Goal: Task Accomplishment & Management: Manage account settings

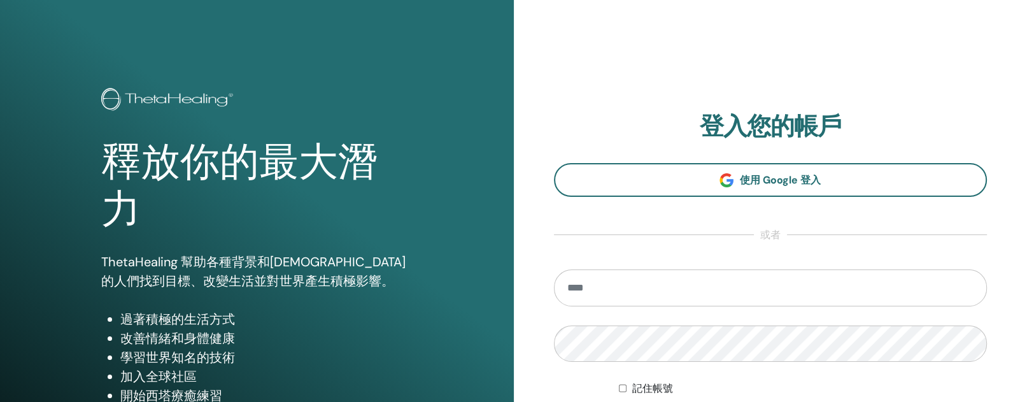
click at [614, 288] on input "email" at bounding box center [771, 287] width 434 height 37
type input "**********"
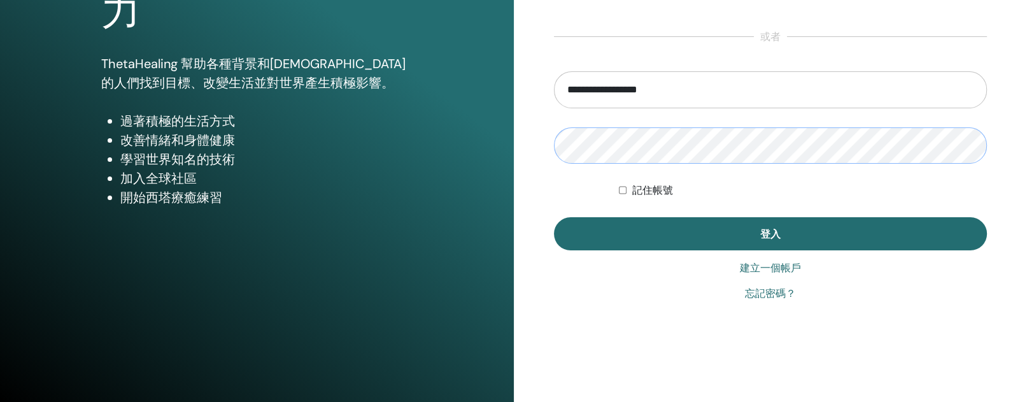
scroll to position [209, 0]
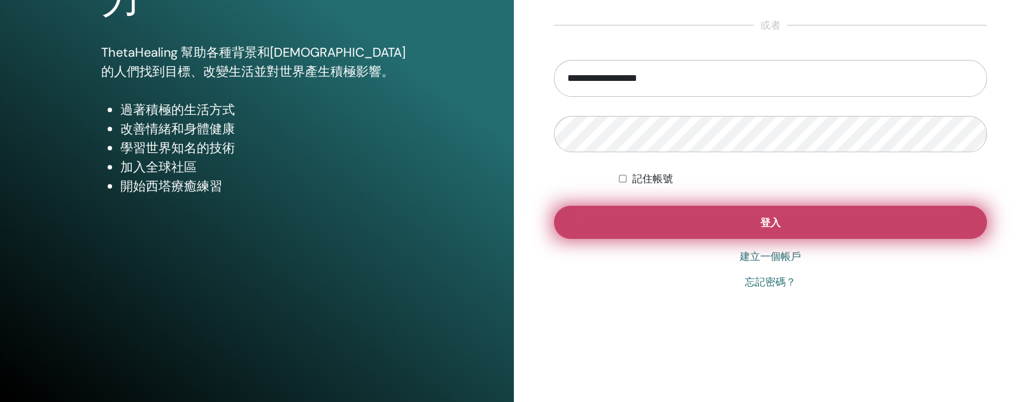
click at [697, 234] on button "登入" at bounding box center [771, 222] width 434 height 33
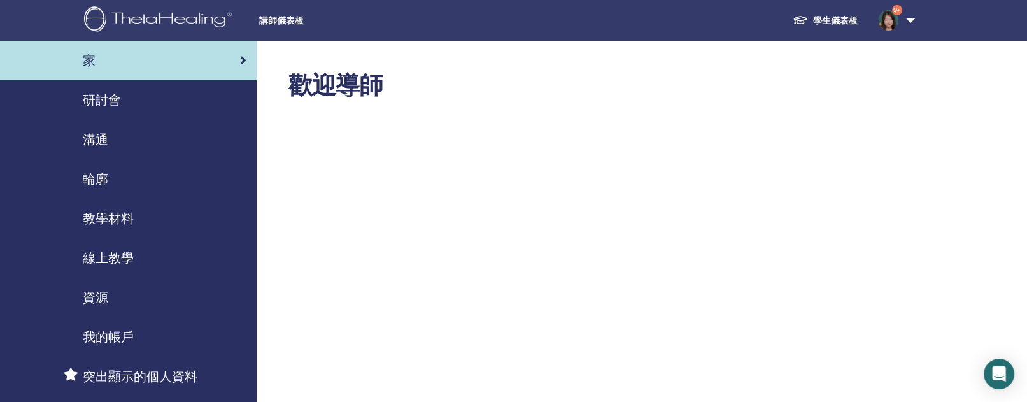
click at [105, 104] on font "研討會" at bounding box center [102, 100] width 38 height 17
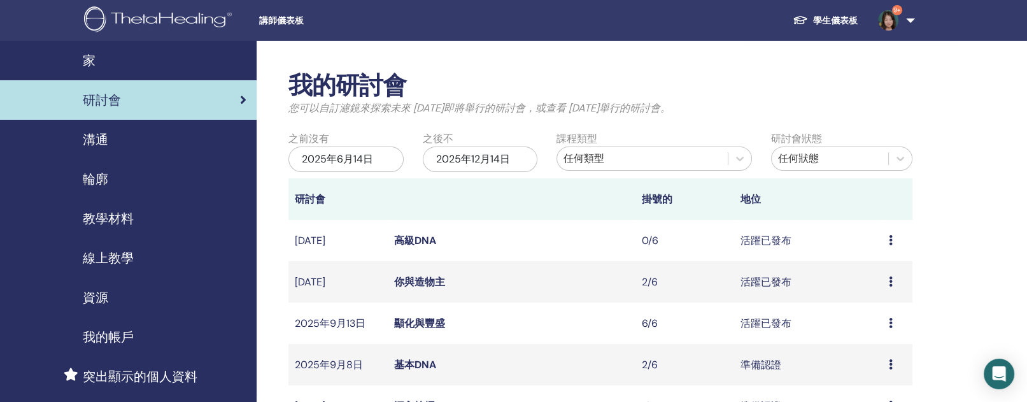
scroll to position [382, 0]
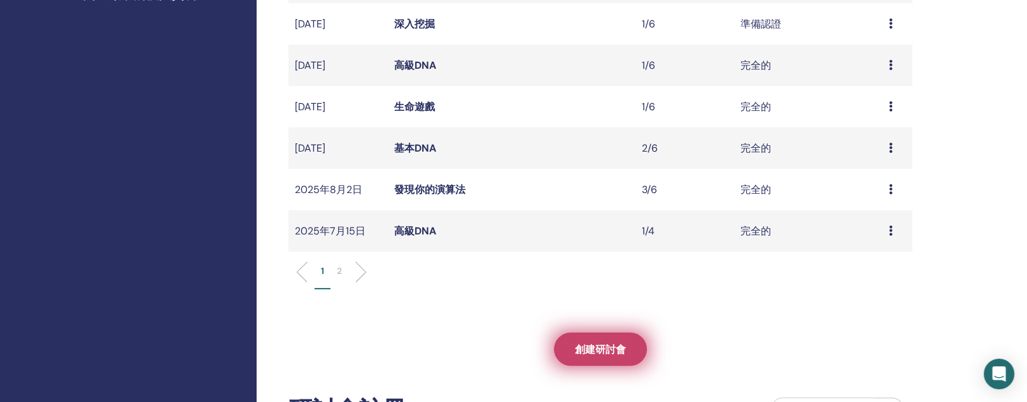
click at [629, 348] on link "創建研討會" at bounding box center [600, 348] width 93 height 33
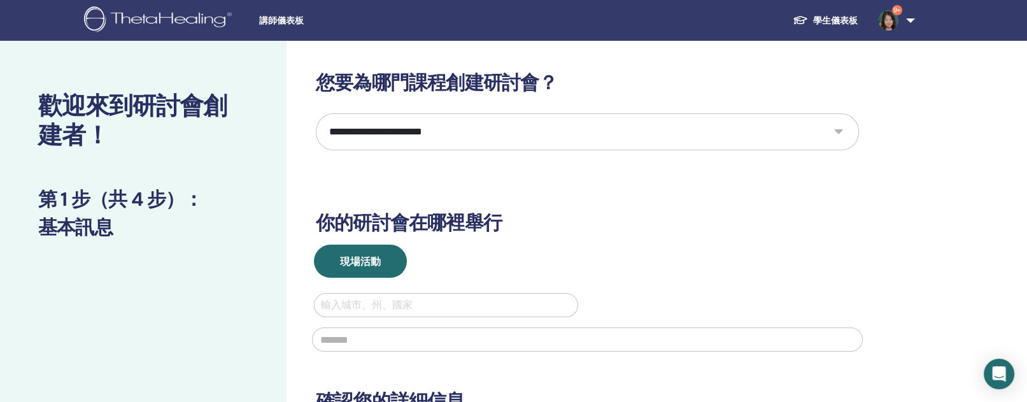
click at [840, 124] on select "**********" at bounding box center [587, 131] width 543 height 37
select select "****"
click at [316, 113] on select "**********" at bounding box center [587, 131] width 543 height 37
click at [381, 314] on div "輸入城市、州、國家" at bounding box center [446, 305] width 263 height 23
type input "*"
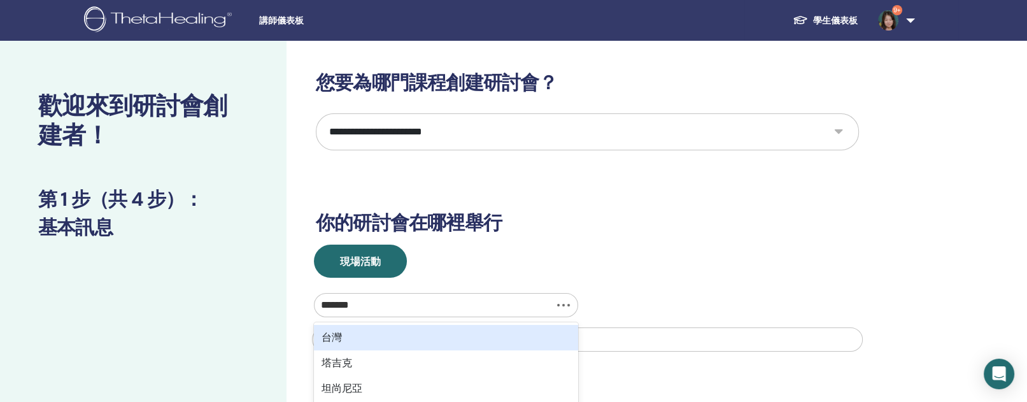
type input "********"
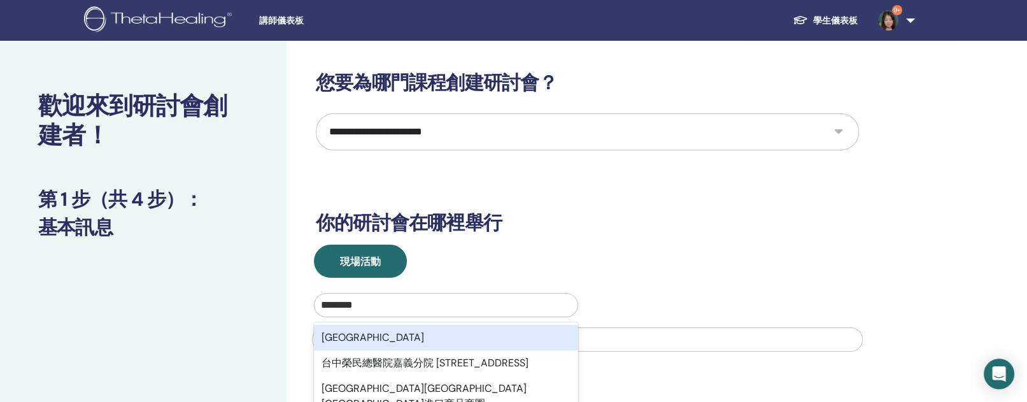
click at [371, 335] on div "臺中市" at bounding box center [446, 337] width 264 height 25
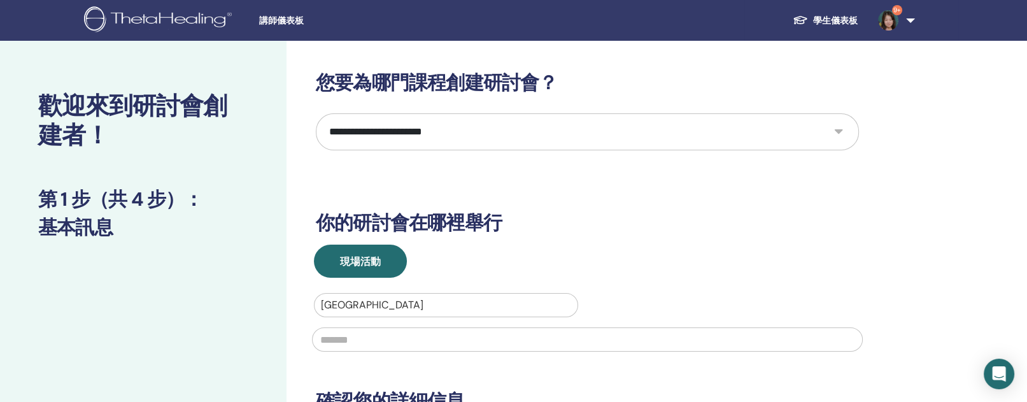
click at [369, 335] on input "text" at bounding box center [587, 339] width 551 height 24
type input "********"
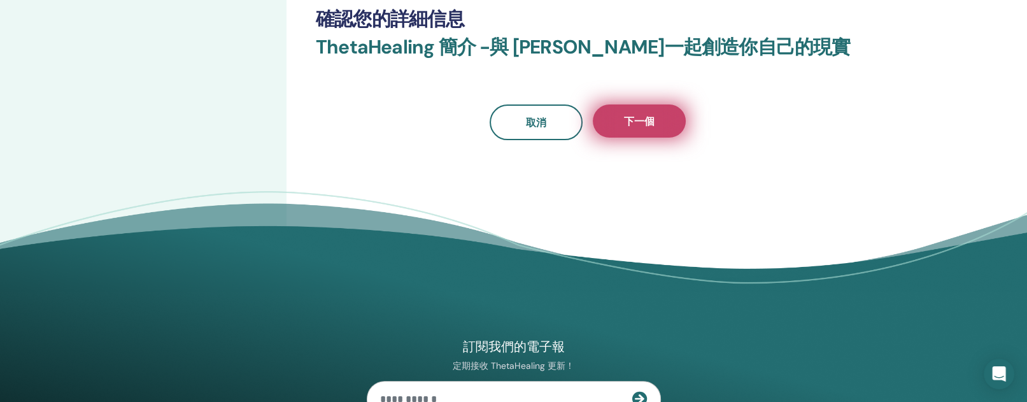
click at [633, 123] on font "下一個" at bounding box center [639, 121] width 31 height 13
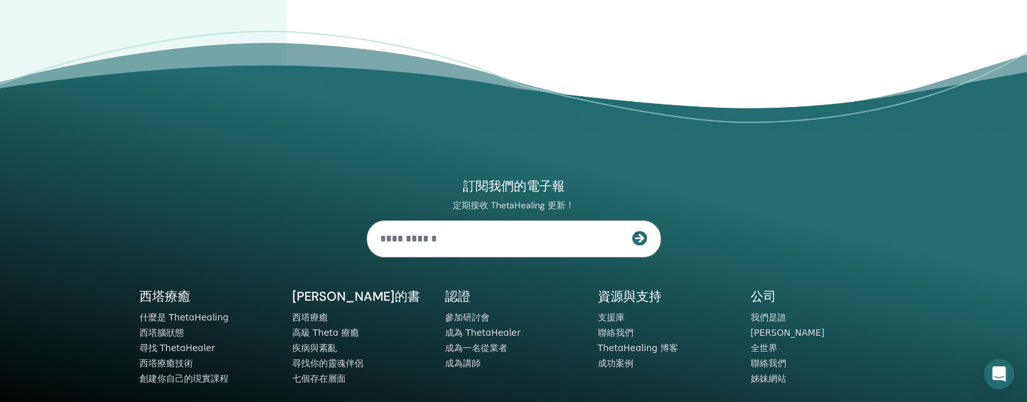
scroll to position [0, 0]
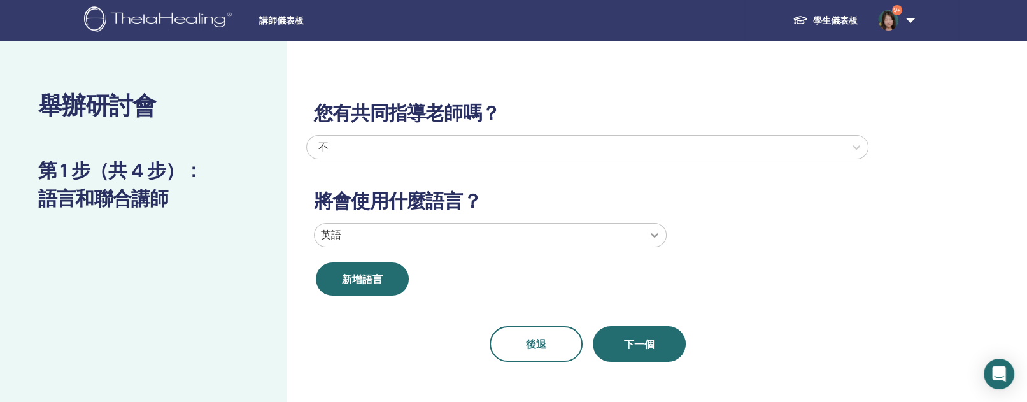
click at [656, 243] on div at bounding box center [654, 234] width 23 height 23
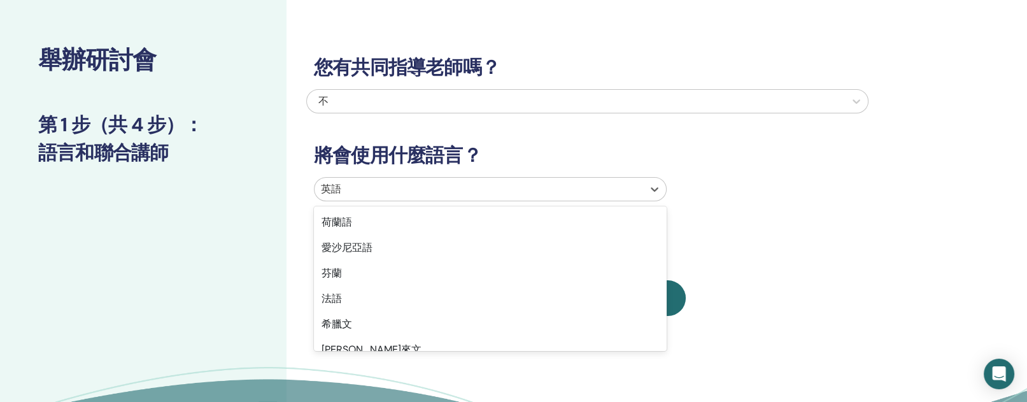
scroll to position [407, 0]
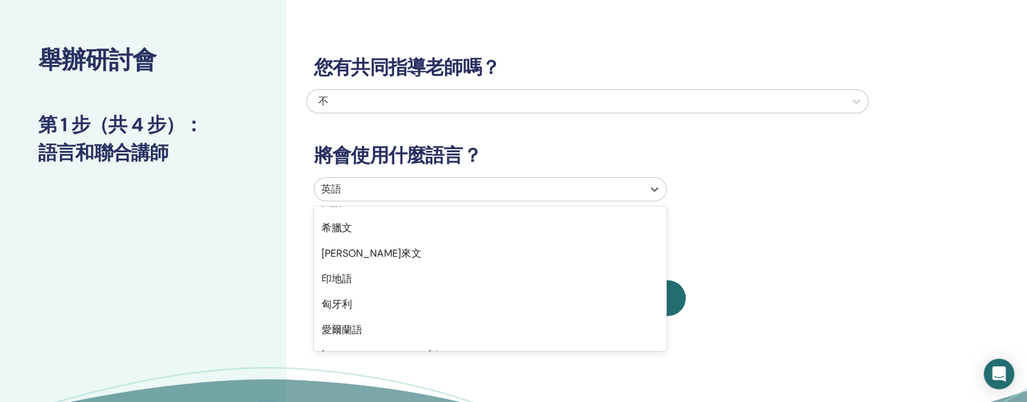
click at [654, 350] on div "英語 德文 義大利語 日本人 葡萄牙語 俄文 美國手語 西班牙語 阿拉伯 孟加拉 波士尼亞語 保加利亞語 廣東話 克羅埃西亞語 捷克語 丹麥語 荷蘭語 愛沙尼…" at bounding box center [490, 278] width 353 height 145
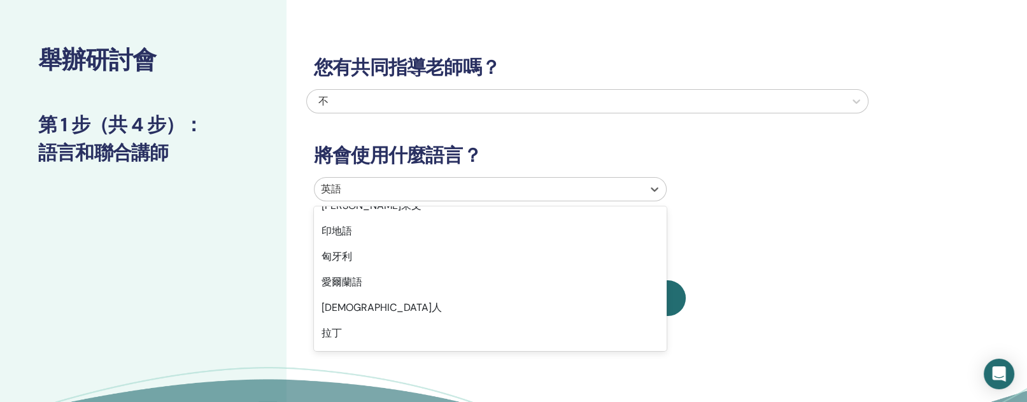
click at [654, 350] on div "英語 德文 義大利語 日本人 葡萄牙語 俄文 美國手語 西班牙語 阿拉伯 孟加拉 波士尼亞語 保加利亞語 廣東話 克羅埃西亞語 捷克語 丹麥語 荷蘭語 愛沙尼…" at bounding box center [490, 278] width 353 height 145
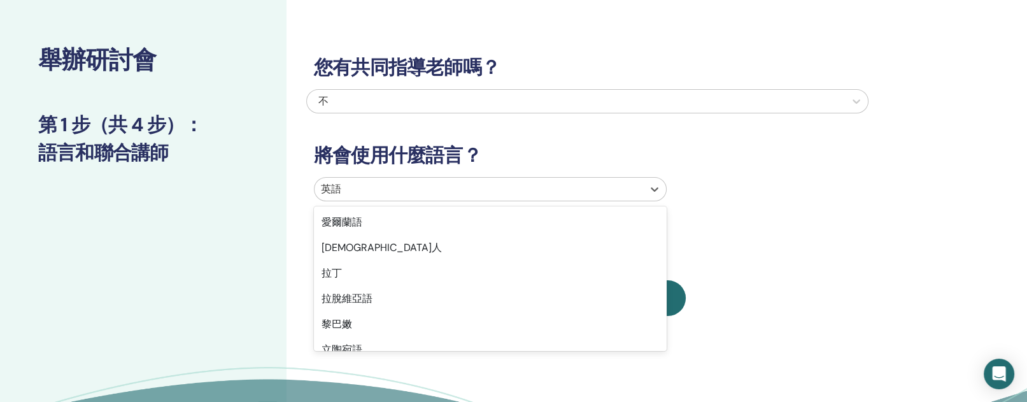
click at [654, 350] on div "英語 德文 義大利語 日本人 葡萄牙語 俄文 美國手語 西班牙語 阿拉伯 孟加拉 波士尼亞語 保加利亞語 廣東話 克羅埃西亞語 捷克語 丹麥語 荷蘭語 愛沙尼…" at bounding box center [490, 278] width 353 height 145
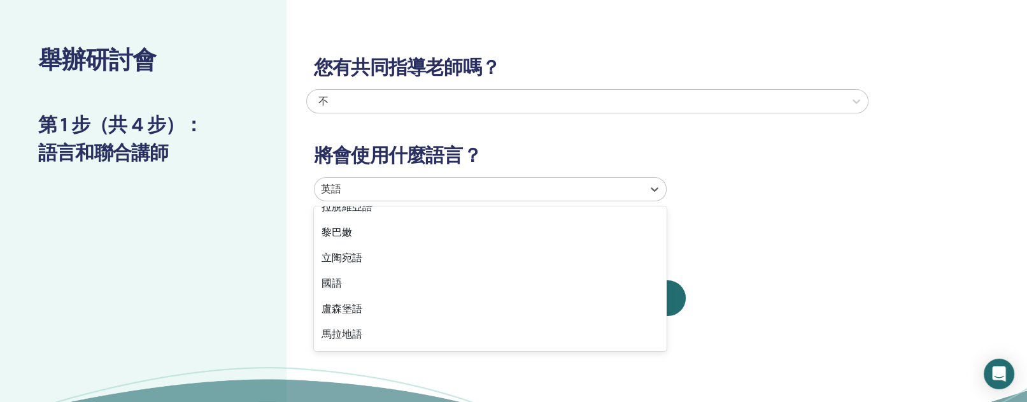
click at [654, 350] on div "英語 德文 義大利語 日本人 葡萄牙語 俄文 美國手語 西班牙語 阿拉伯 孟加拉 波士尼亞語 保加利亞語 廣東話 克羅埃西亞語 捷克語 丹麥語 荷蘭語 愛沙尼…" at bounding box center [490, 278] width 353 height 145
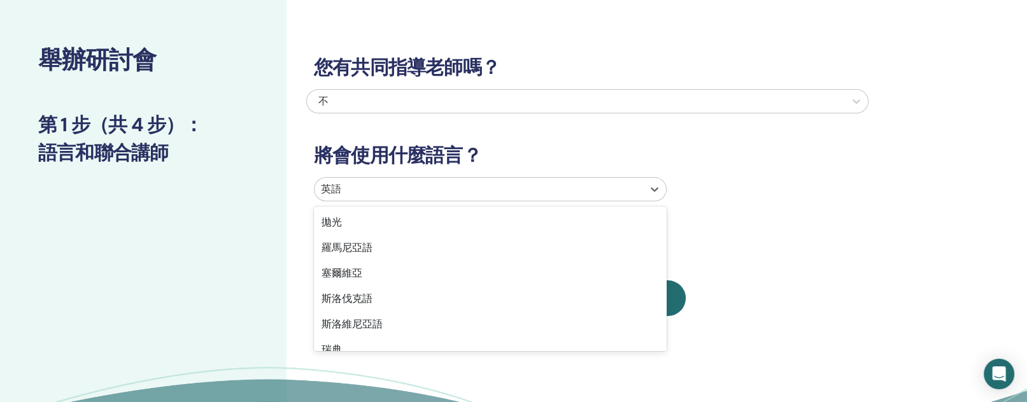
scroll to position [917, 0]
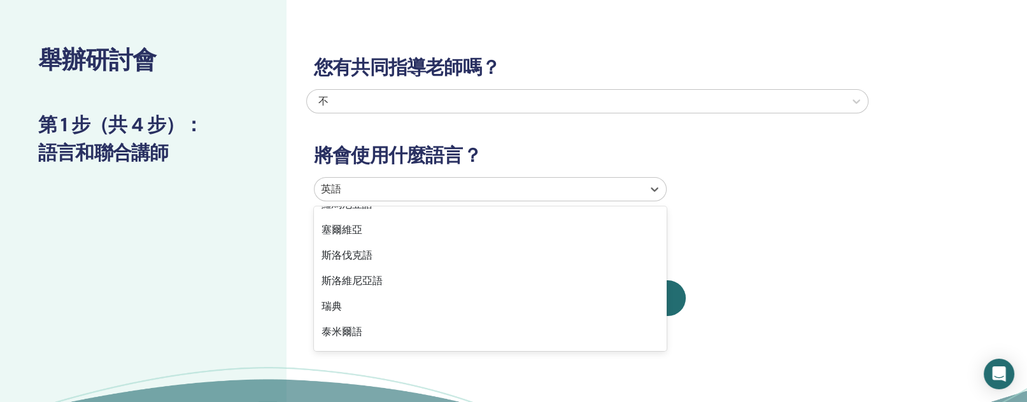
click at [654, 350] on div "英語 德文 義大利語 日本人 葡萄牙語 俄文 美國手語 西班牙語 阿拉伯 孟加拉 波士尼亞語 保加利亞語 廣東話 克羅埃西亞語 捷克語 丹麥語 荷蘭語 愛沙尼…" at bounding box center [490, 278] width 353 height 145
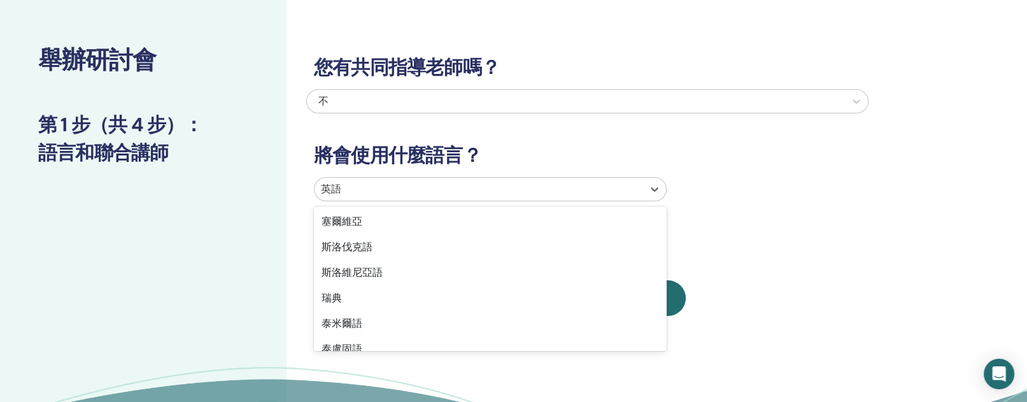
click at [654, 350] on div "您有共同指導老師嗎？ 不 將會使用什麼語言？ option Russian focused, 6 of 47. 47 results available. U…" at bounding box center [628, 244] width 684 height 499
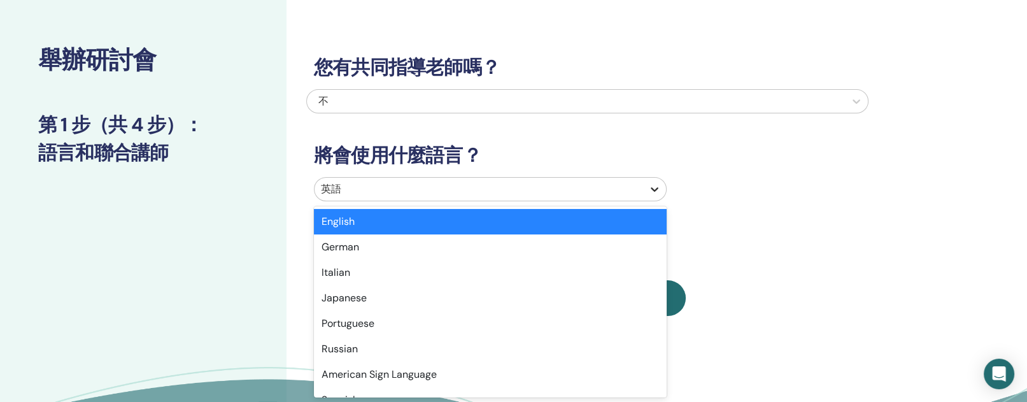
click at [652, 187] on icon at bounding box center [655, 189] width 8 height 4
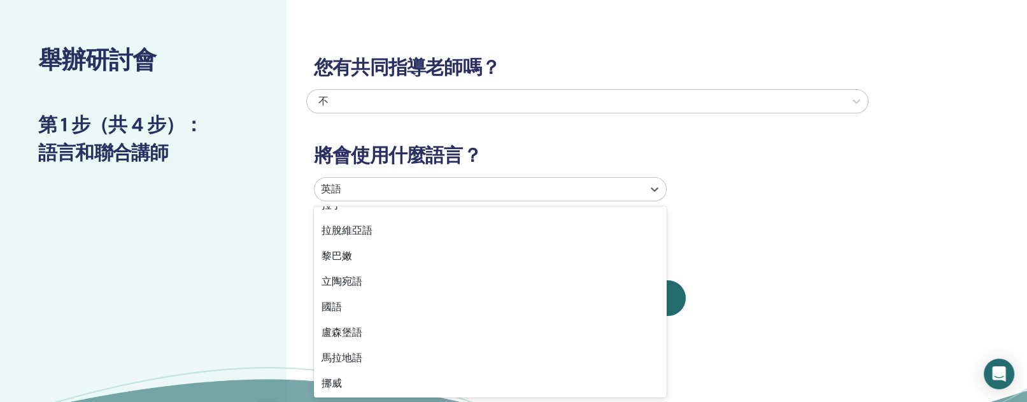
scroll to position [683, 0]
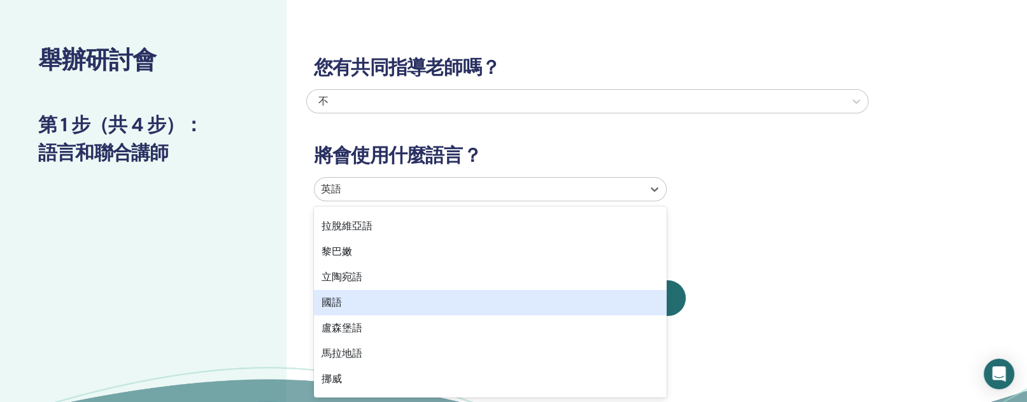
click at [360, 300] on div "國語" at bounding box center [490, 302] width 353 height 25
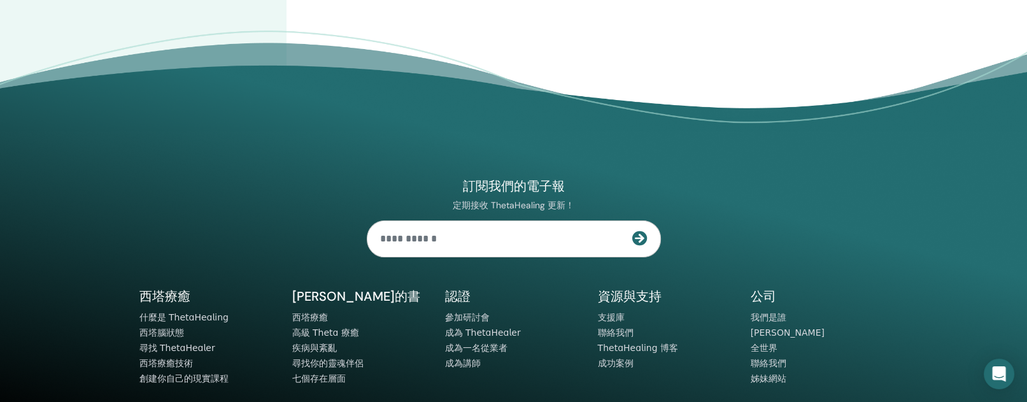
scroll to position [0, 0]
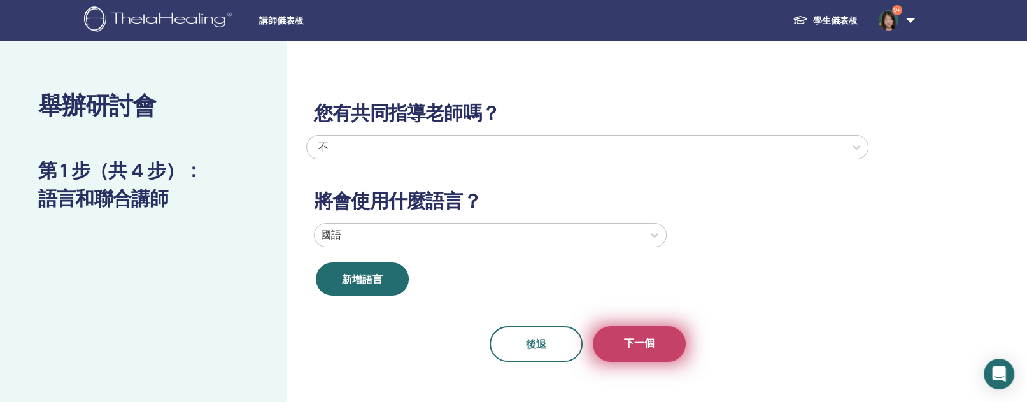
click at [660, 338] on button "下一個" at bounding box center [639, 344] width 93 height 36
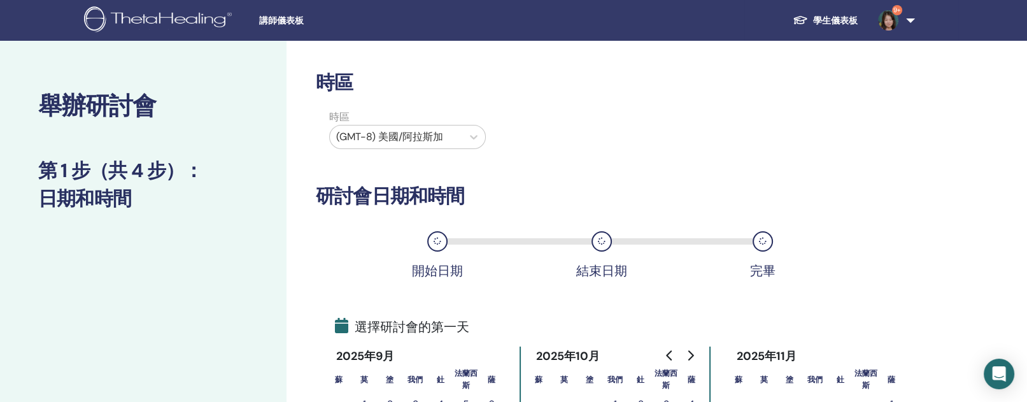
scroll to position [382, 0]
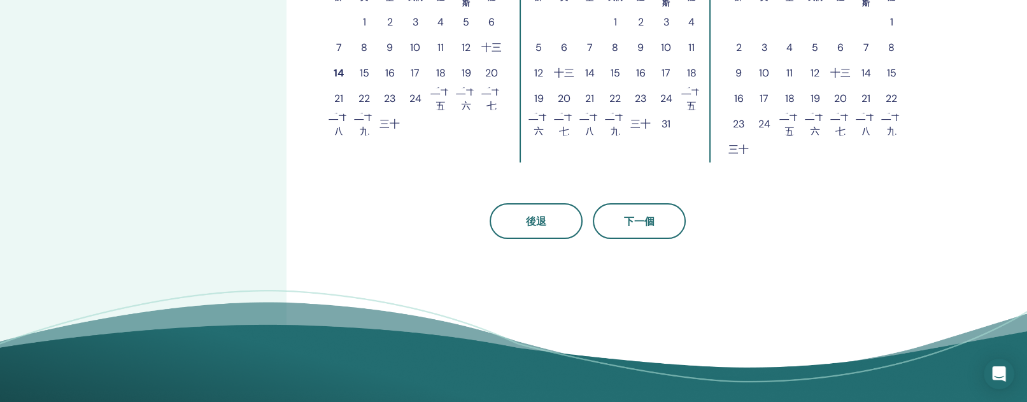
click at [661, 101] on font "24" at bounding box center [666, 98] width 12 height 13
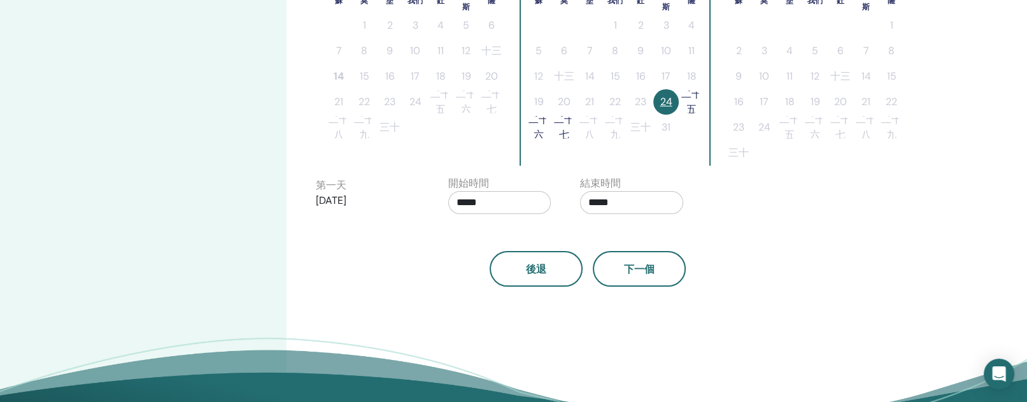
click at [687, 104] on font "二十五" at bounding box center [691, 101] width 20 height 29
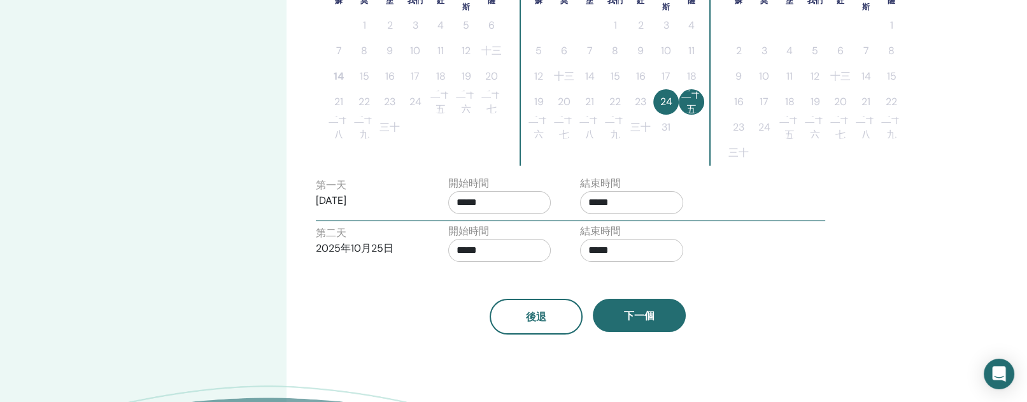
click at [627, 202] on input "*****" at bounding box center [631, 202] width 103 height 23
click at [640, 230] on font "▲" at bounding box center [642, 233] width 8 height 12
type input "*****"
click at [790, 299] on div "後退 下一個" at bounding box center [587, 317] width 562 height 36
click at [605, 254] on input "*****" at bounding box center [631, 250] width 103 height 23
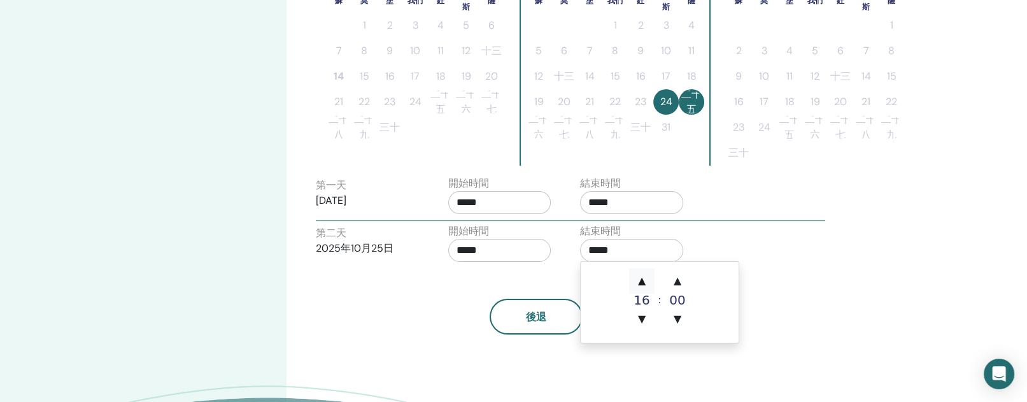
click at [638, 285] on font "▲" at bounding box center [642, 280] width 8 height 12
type input "*****"
click at [793, 285] on div "後退 下一個" at bounding box center [587, 301] width 562 height 66
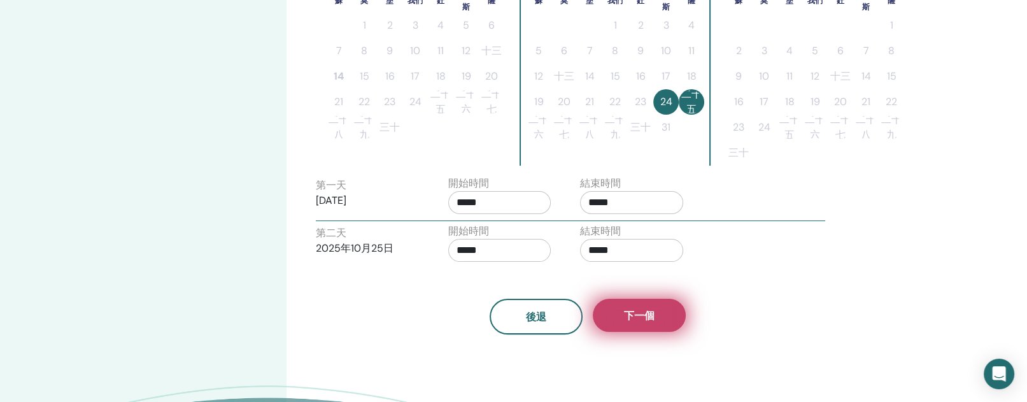
click at [670, 315] on button "下一個" at bounding box center [639, 315] width 93 height 33
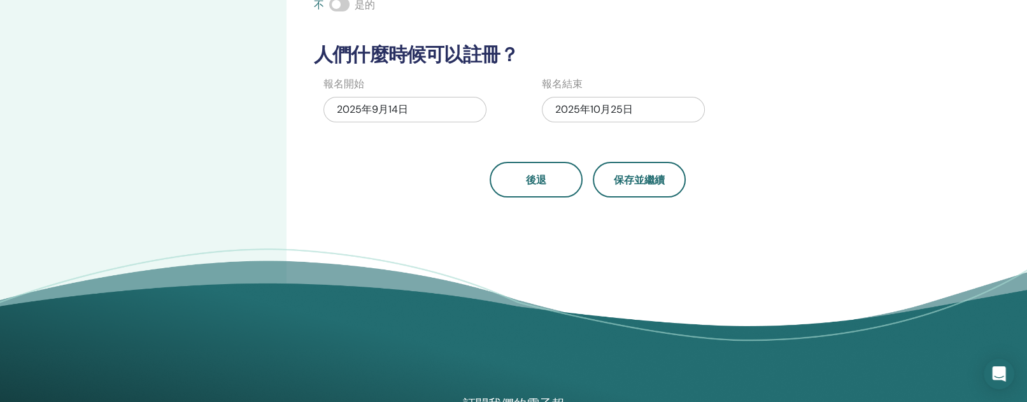
scroll to position [0, 0]
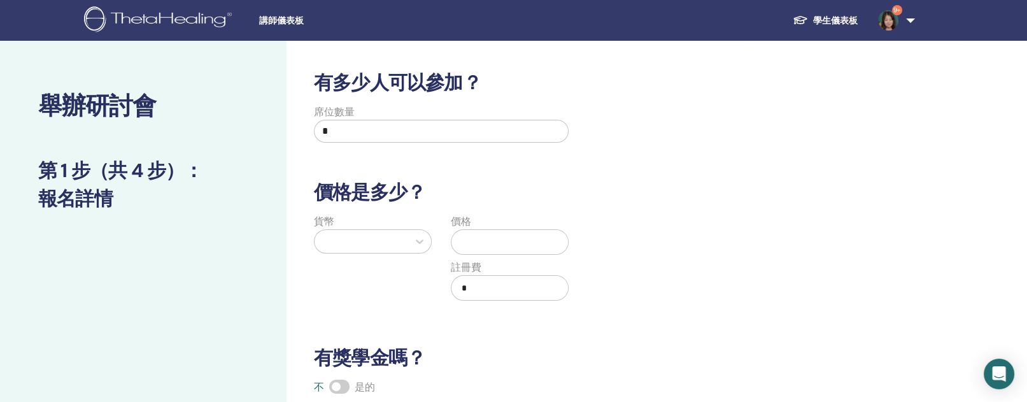
drag, startPoint x: 403, startPoint y: 132, endPoint x: 311, endPoint y: 139, distance: 91.9
click at [318, 137] on input "*" at bounding box center [441, 131] width 255 height 23
type input "*"
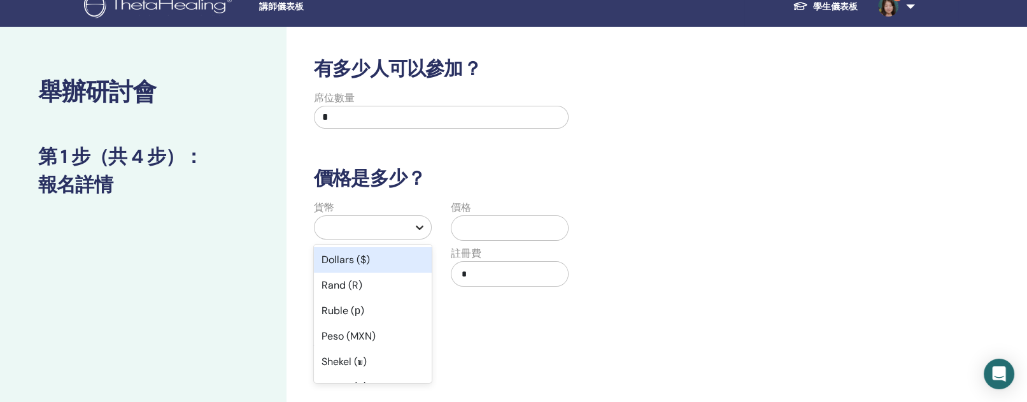
click at [413, 243] on div "貨幣 option Dollars ($) focused, 1 of 45. 45 results available. Use Up and Down t…" at bounding box center [372, 251] width 137 height 102
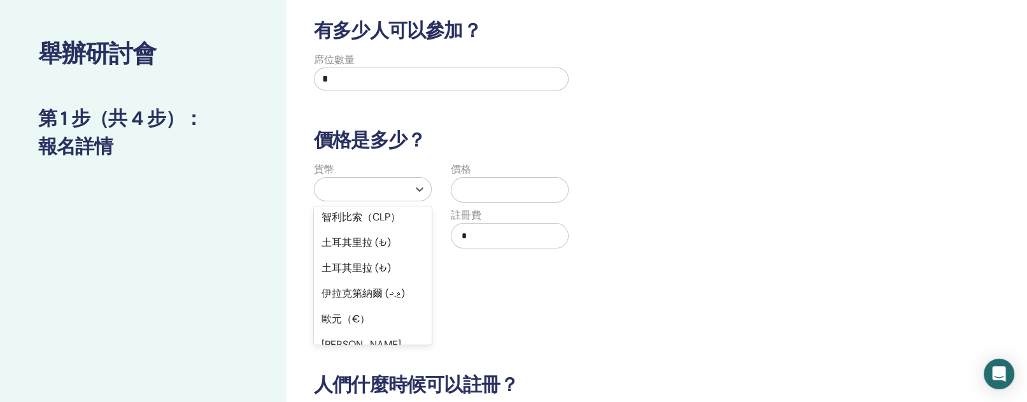
scroll to position [1135, 0]
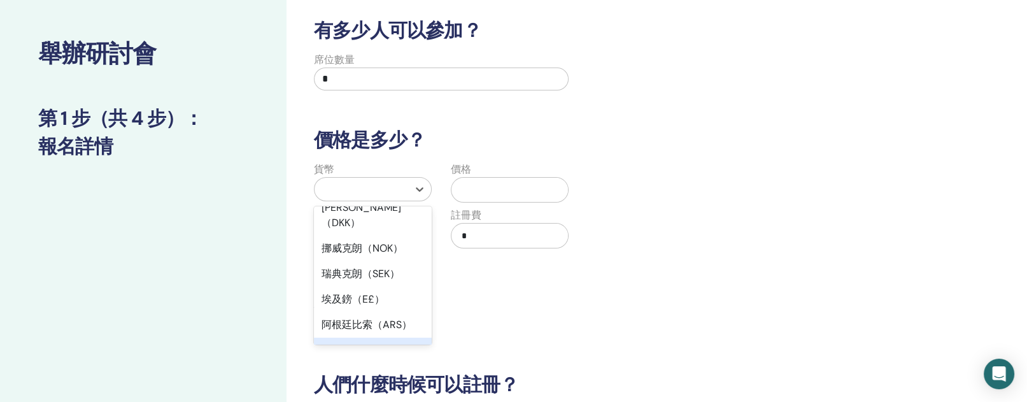
click at [364, 343] on font "新台幣（TWD）" at bounding box center [358, 349] width 73 height 13
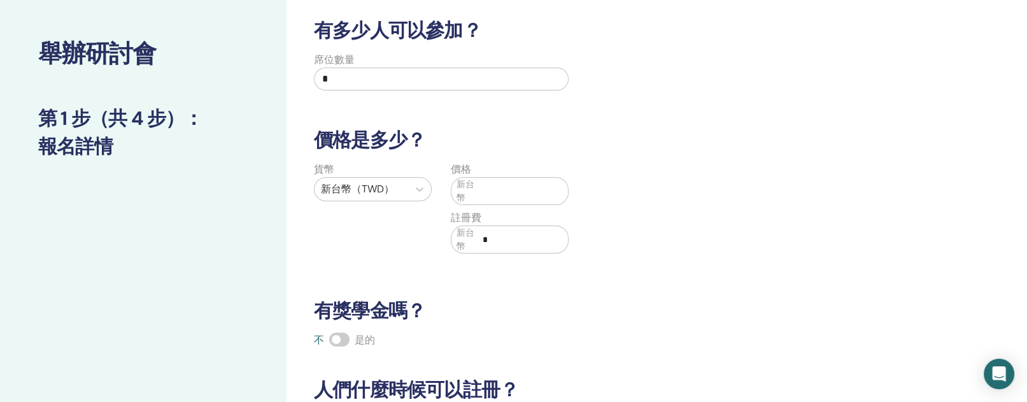
click at [476, 188] on span "新台幣" at bounding box center [466, 191] width 21 height 27
click at [464, 187] on font "新台幣" at bounding box center [465, 191] width 18 height 24
click at [487, 188] on input "text" at bounding box center [522, 191] width 90 height 24
click at [500, 267] on div "有多少人可以參加？ 席位數量 * 價格是多少？ 貨幣 新台幣（TWD） 價格 新台幣 ****** 註冊費 新台幣 * 有獎學金嗎？ 不 是的 人們什麼時候可…" at bounding box center [587, 275] width 562 height 513
click at [516, 192] on input "******" at bounding box center [522, 191] width 90 height 24
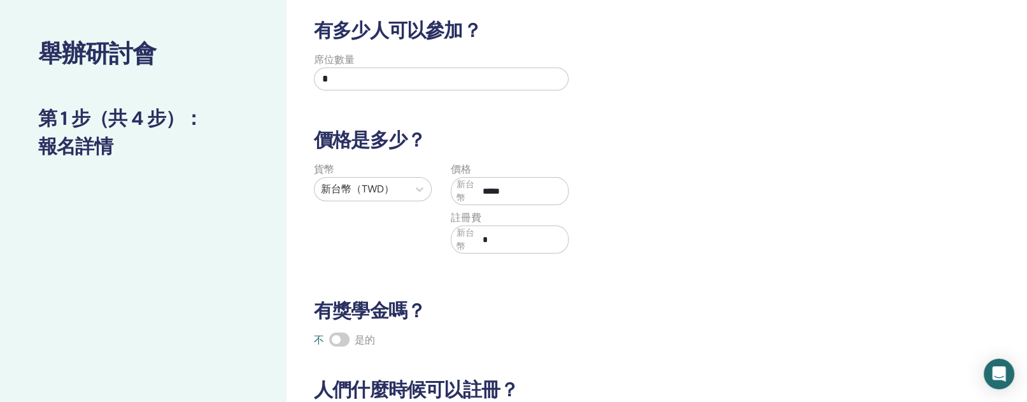
type input "*****"
click at [600, 155] on div "有多少人可以參加？ 席位數量 * 價格是多少？ 貨幣 新台幣（TWD） 價格 新台幣 ***** 註冊費 新台幣 * 有獎學金嗎？ 不 是的 人們什麼時候可以…" at bounding box center [587, 275] width 562 height 513
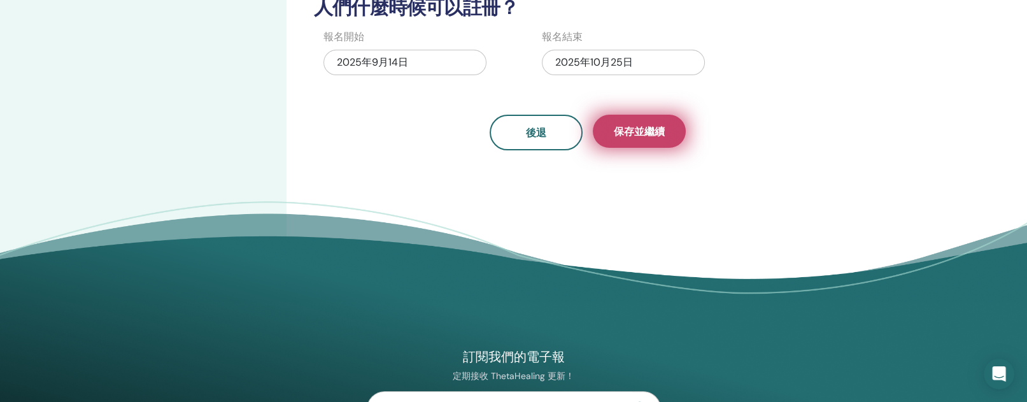
click at [649, 141] on button "保存並繼續" at bounding box center [639, 131] width 93 height 33
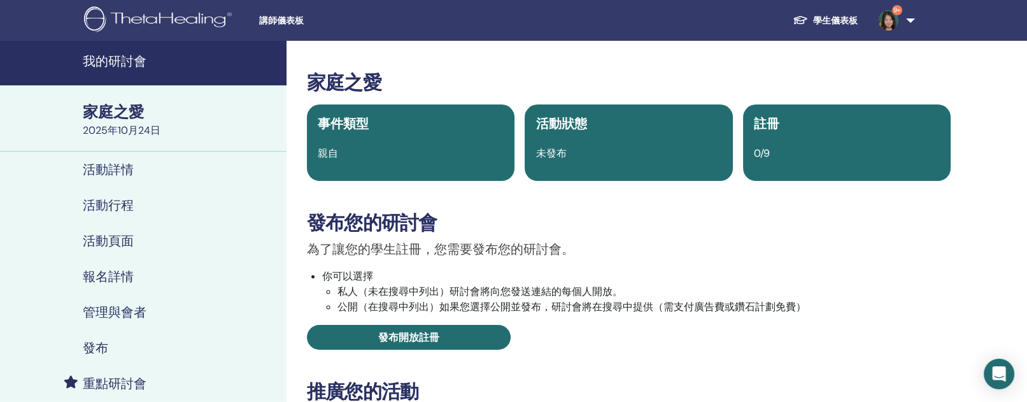
click at [106, 241] on font "活動頁面" at bounding box center [108, 240] width 51 height 17
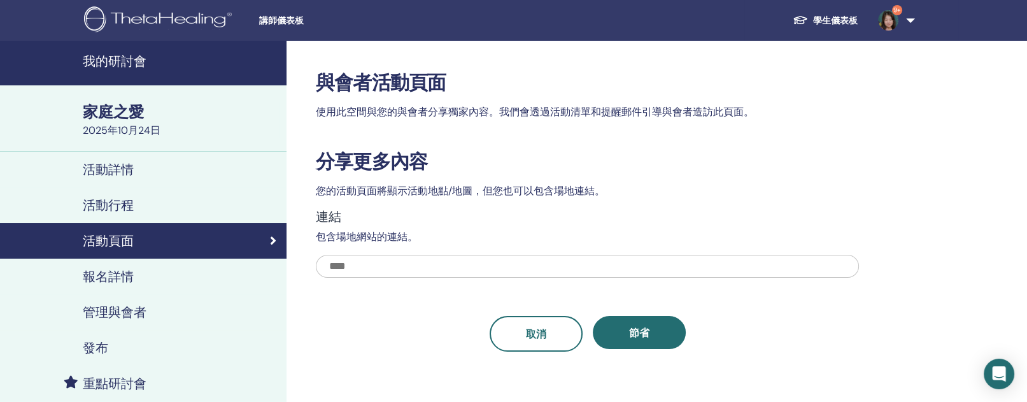
click at [110, 206] on font "活動行程" at bounding box center [108, 205] width 51 height 17
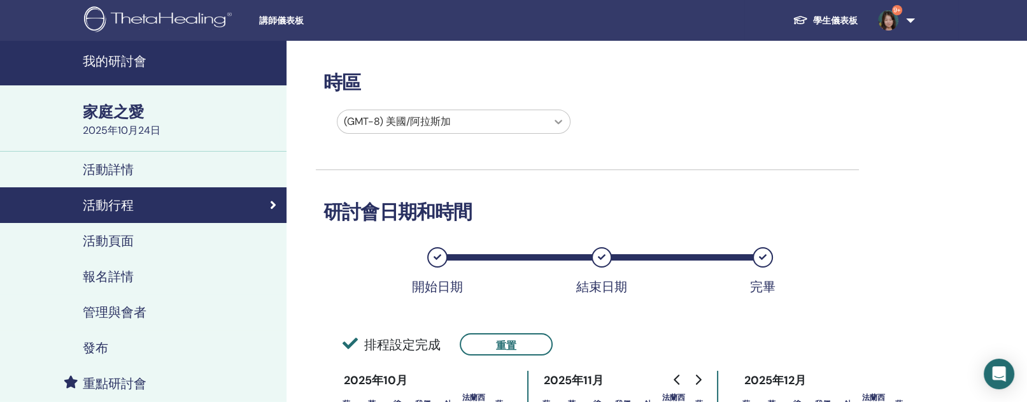
click at [553, 120] on icon at bounding box center [558, 121] width 13 height 13
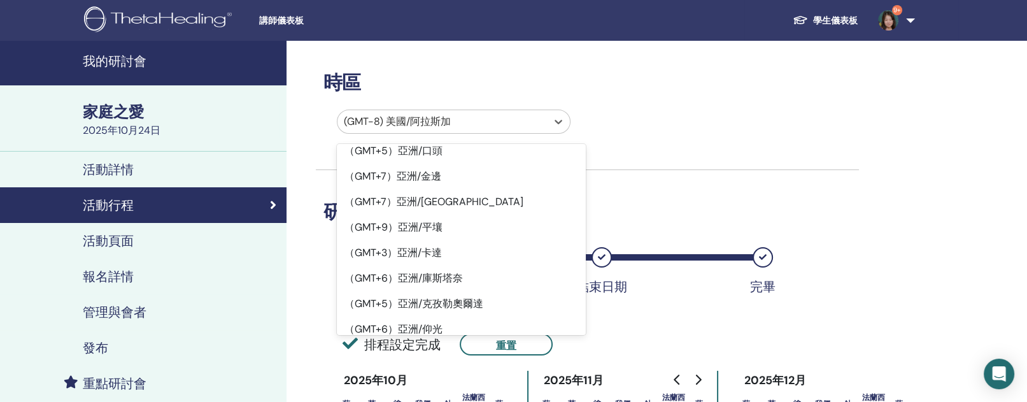
scroll to position [9092, 0]
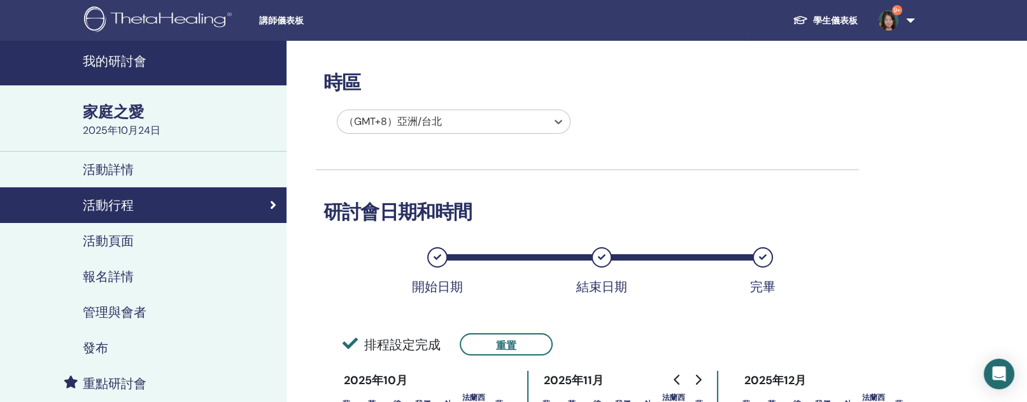
scroll to position [382, 0]
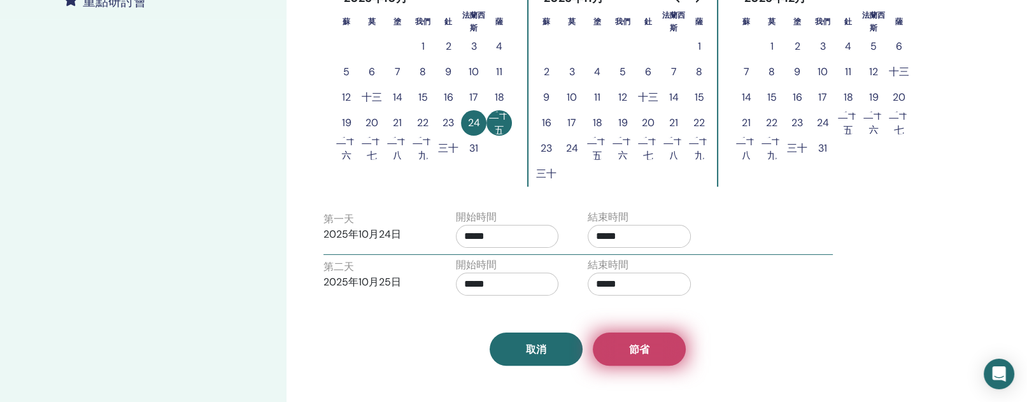
click at [645, 357] on button "節省" at bounding box center [639, 348] width 93 height 33
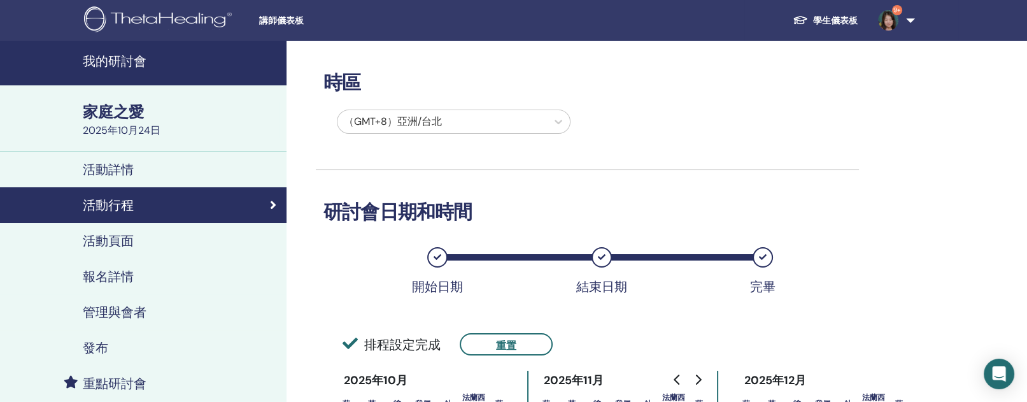
click at [104, 241] on font "活動頁面" at bounding box center [108, 240] width 51 height 17
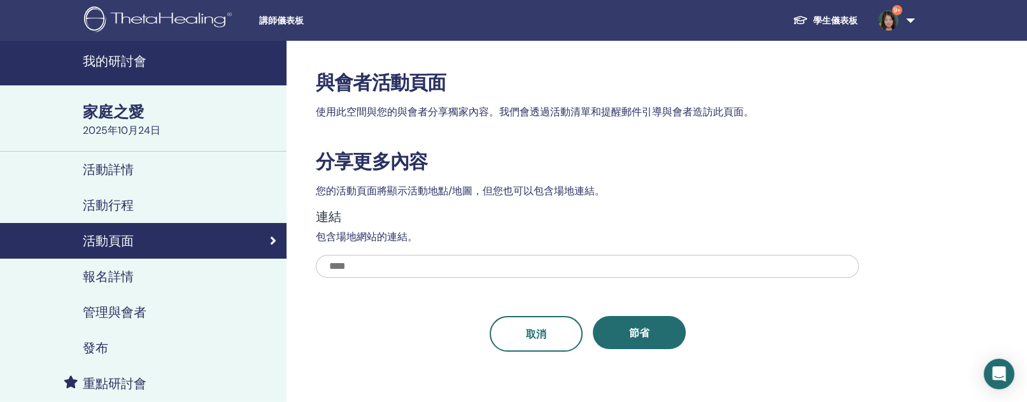
click at [117, 280] on font "報名詳情" at bounding box center [108, 276] width 51 height 17
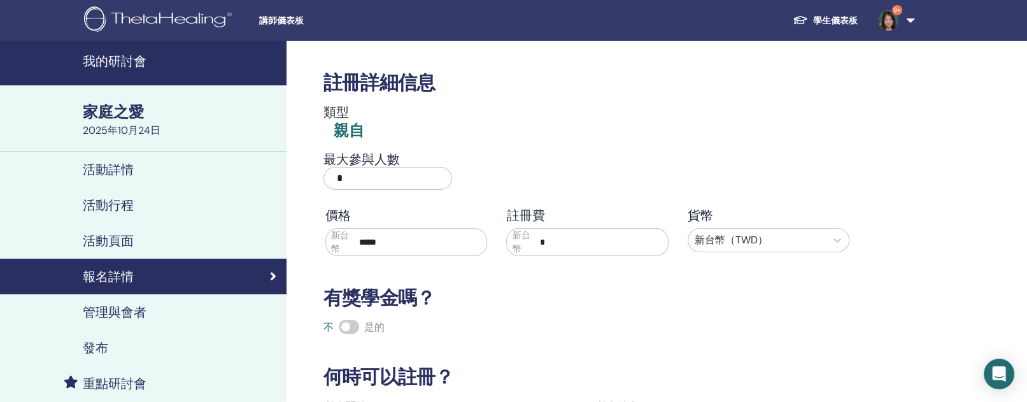
drag, startPoint x: 361, startPoint y: 188, endPoint x: 322, endPoint y: 195, distance: 39.5
click at [322, 195] on div "最大參與人數 *" at bounding box center [446, 175] width 264 height 46
type input "*"
click at [537, 289] on h3 "有獎學金嗎？" at bounding box center [587, 297] width 543 height 23
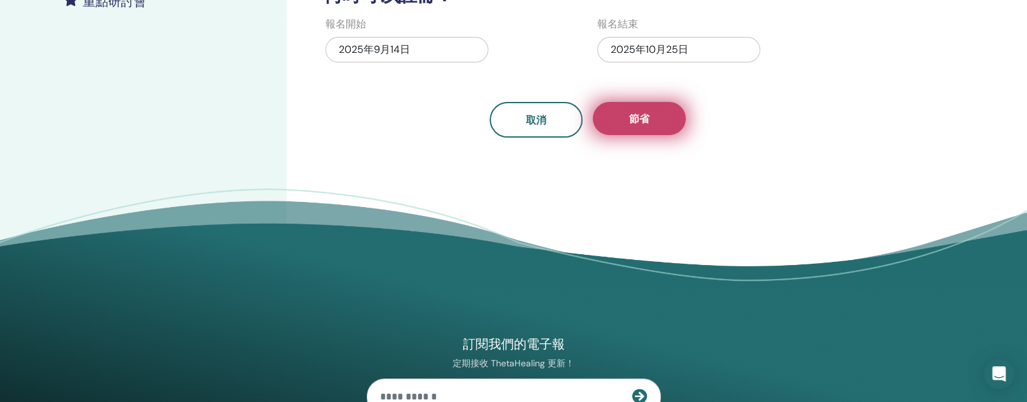
click at [652, 117] on button "節省" at bounding box center [639, 118] width 93 height 33
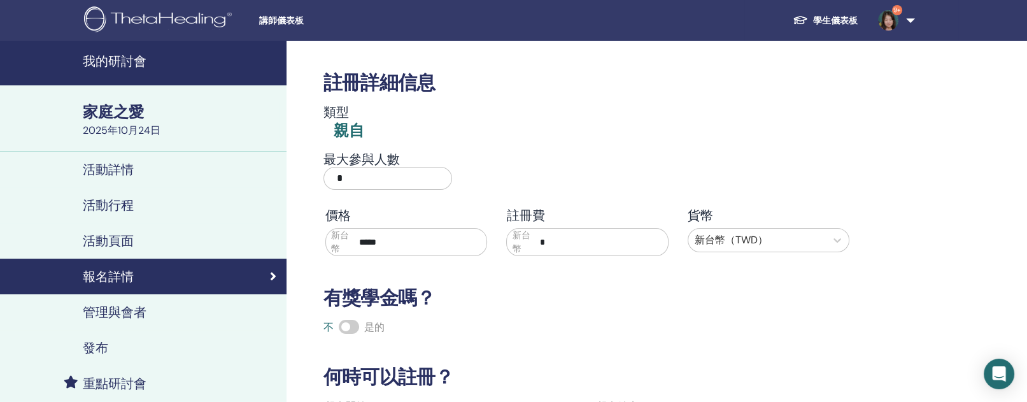
click at [111, 306] on font "管理與會者" at bounding box center [115, 312] width 64 height 17
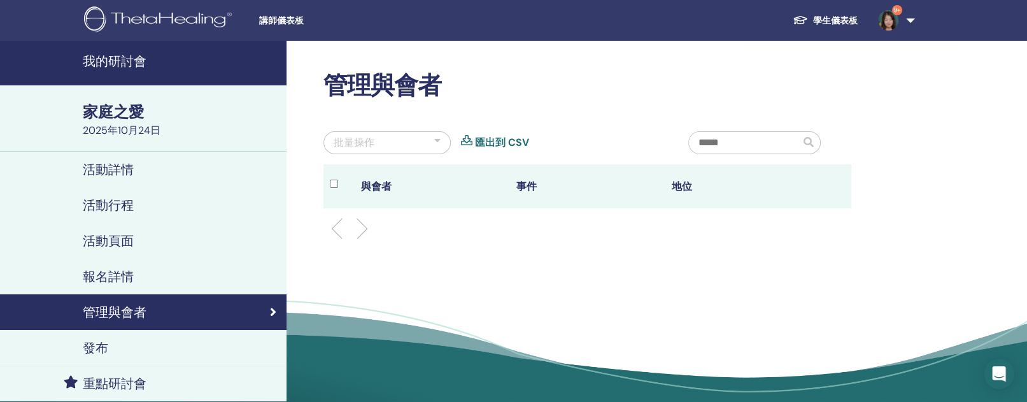
click at [93, 119] on font "家庭之愛" at bounding box center [113, 112] width 61 height 20
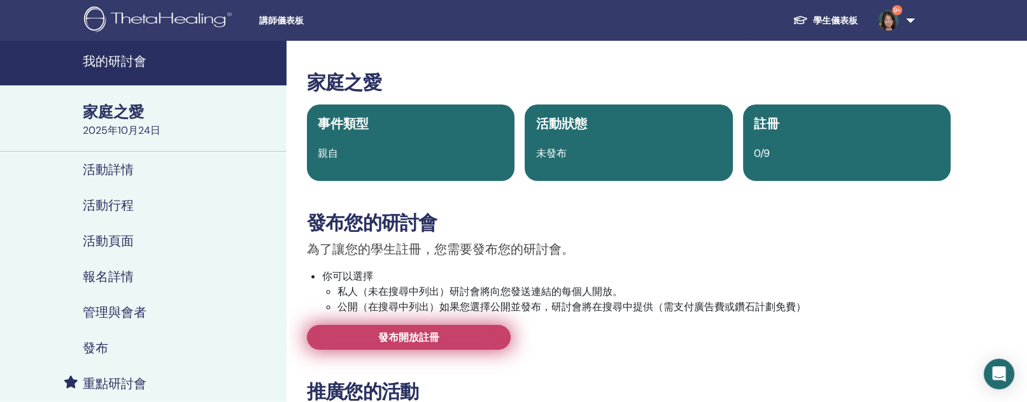
click at [419, 332] on font "發布開放註冊" at bounding box center [408, 336] width 61 height 13
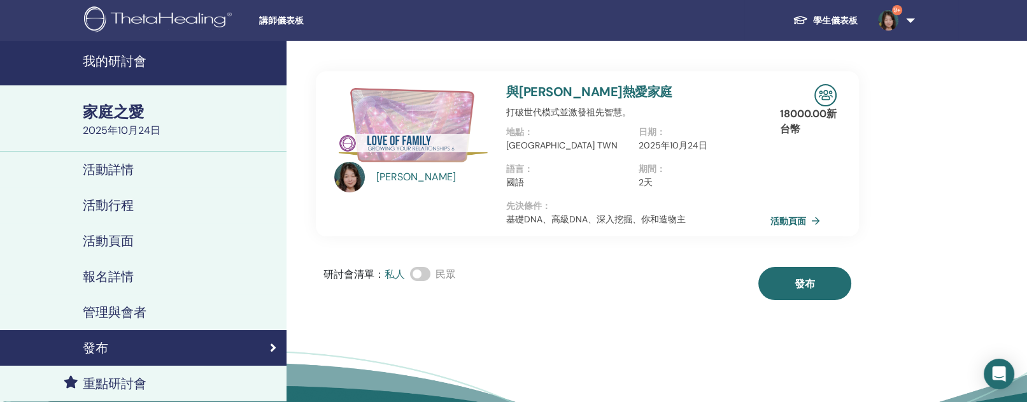
click at [801, 312] on div "宋素芬 與宋素芬一起熱愛家庭 打破世代模式並激發祖先智慧。 地點 ： 台中市 TWN 日期 ： 2025年10月24日 語言 ： 國語 期間 ： 2天 先決條…" at bounding box center [628, 259] width 684 height 437
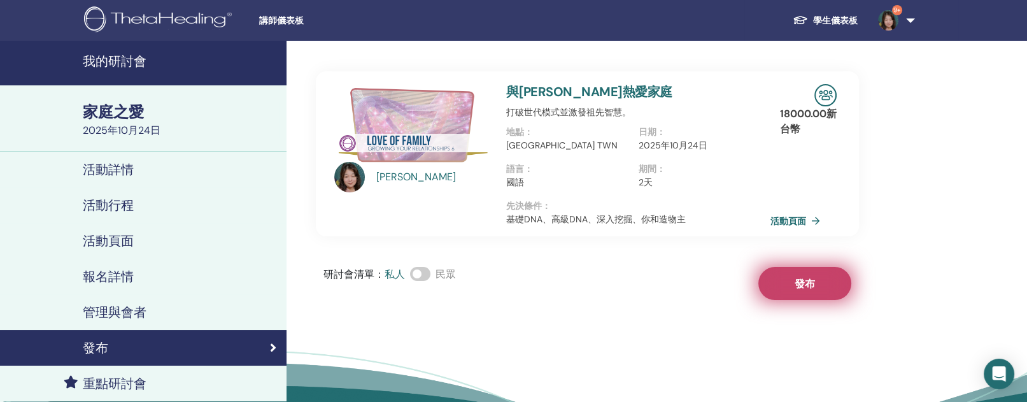
click at [775, 288] on button "發布" at bounding box center [804, 283] width 93 height 33
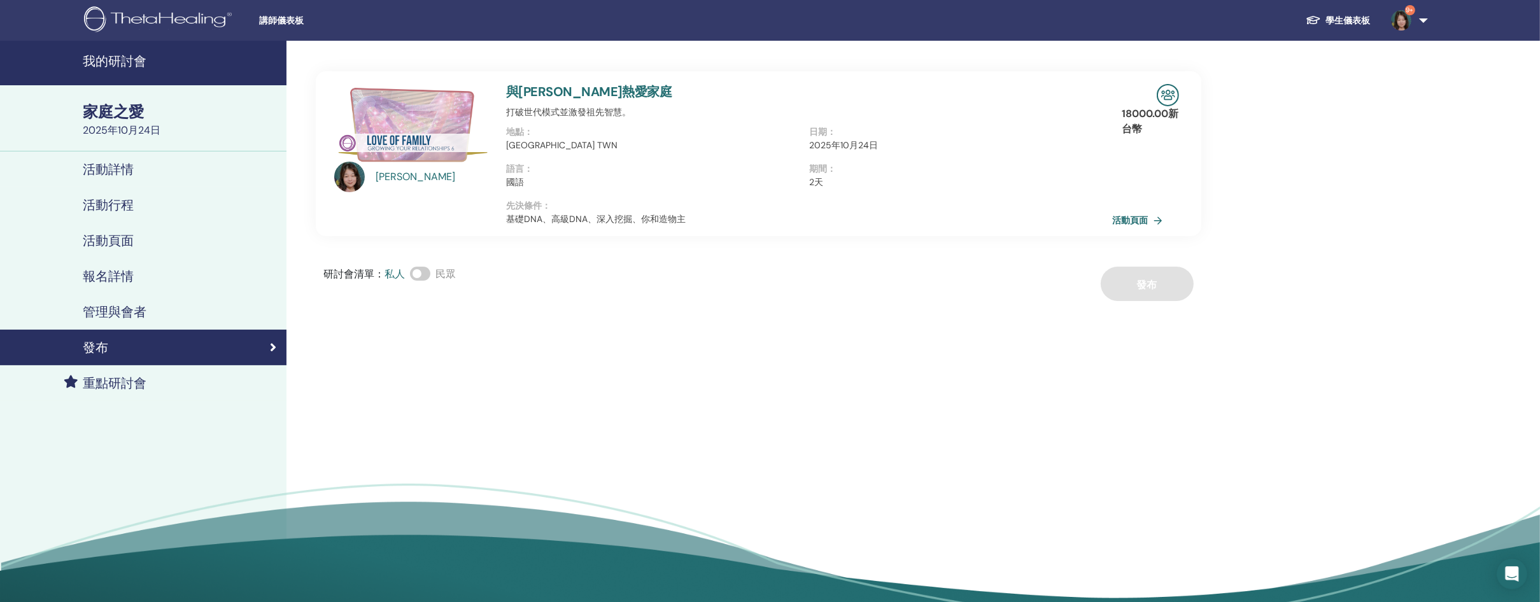
click at [108, 111] on font "家庭之愛" at bounding box center [113, 112] width 61 height 20
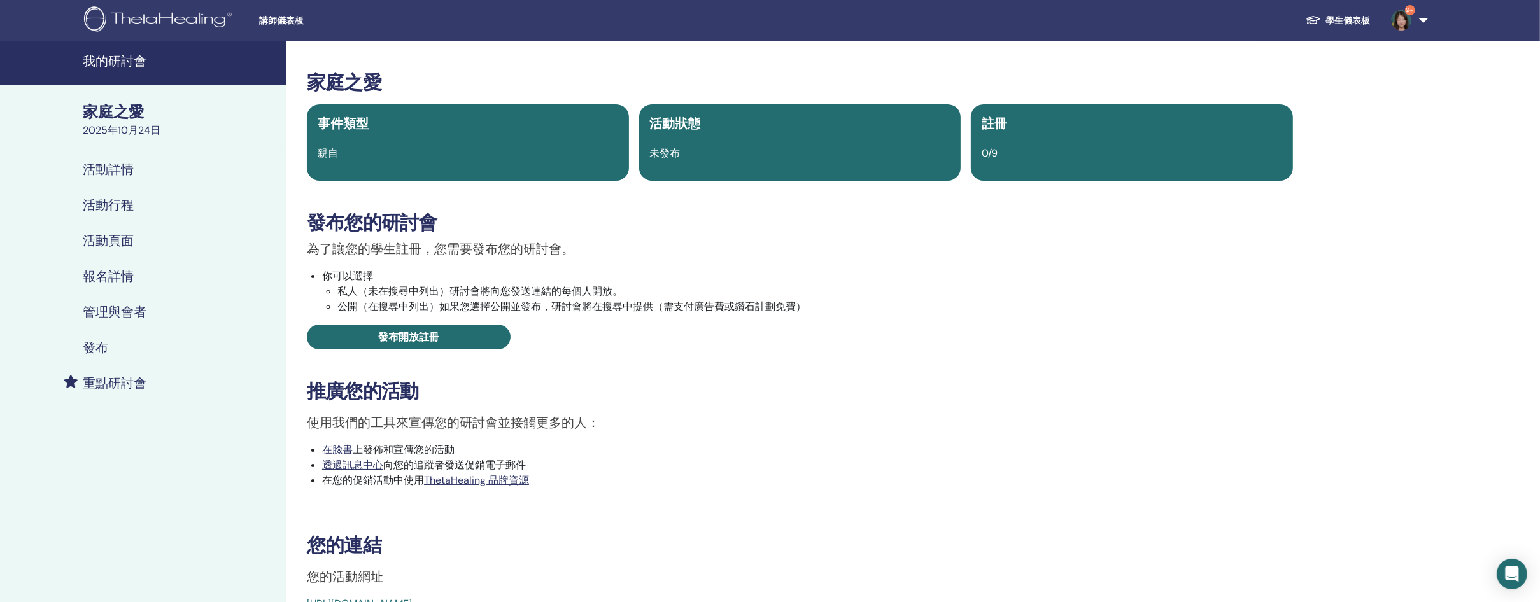
scroll to position [488, 0]
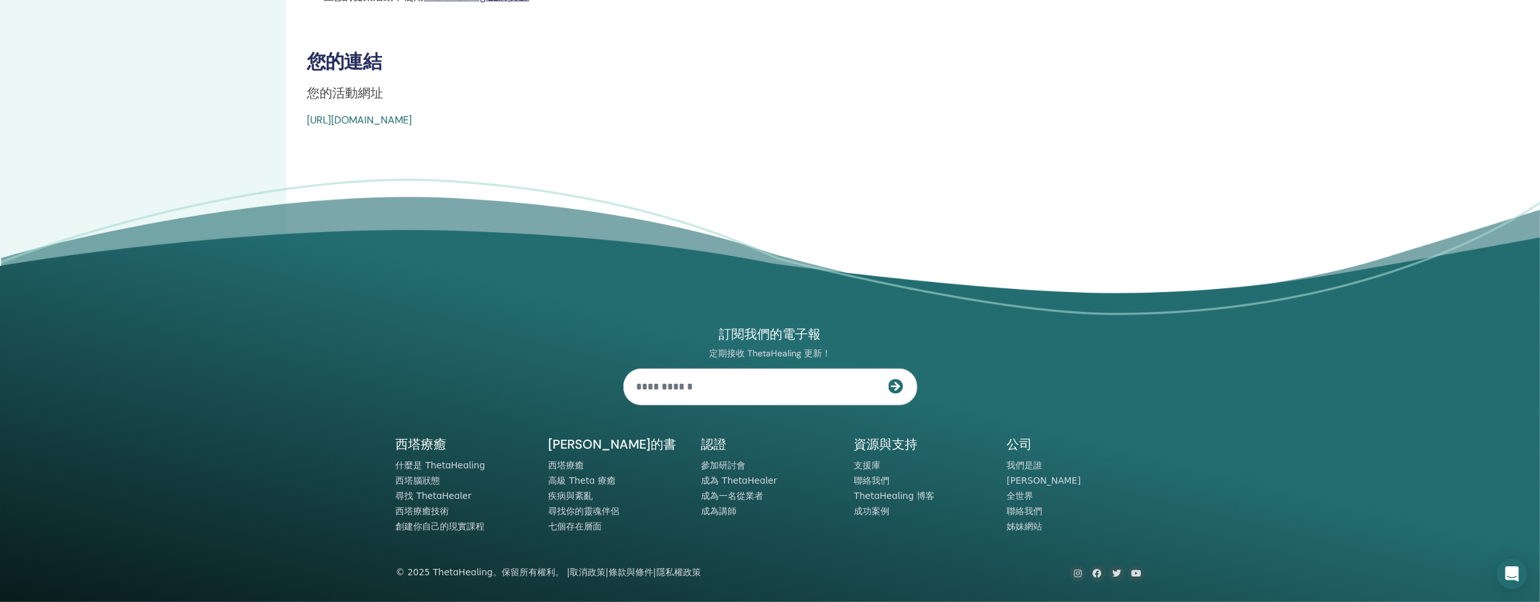
drag, startPoint x: 305, startPoint y: 129, endPoint x: 606, endPoint y: 149, distance: 301.8
copy font "https://www.thetahealing.com/seminar-377382-details.html"
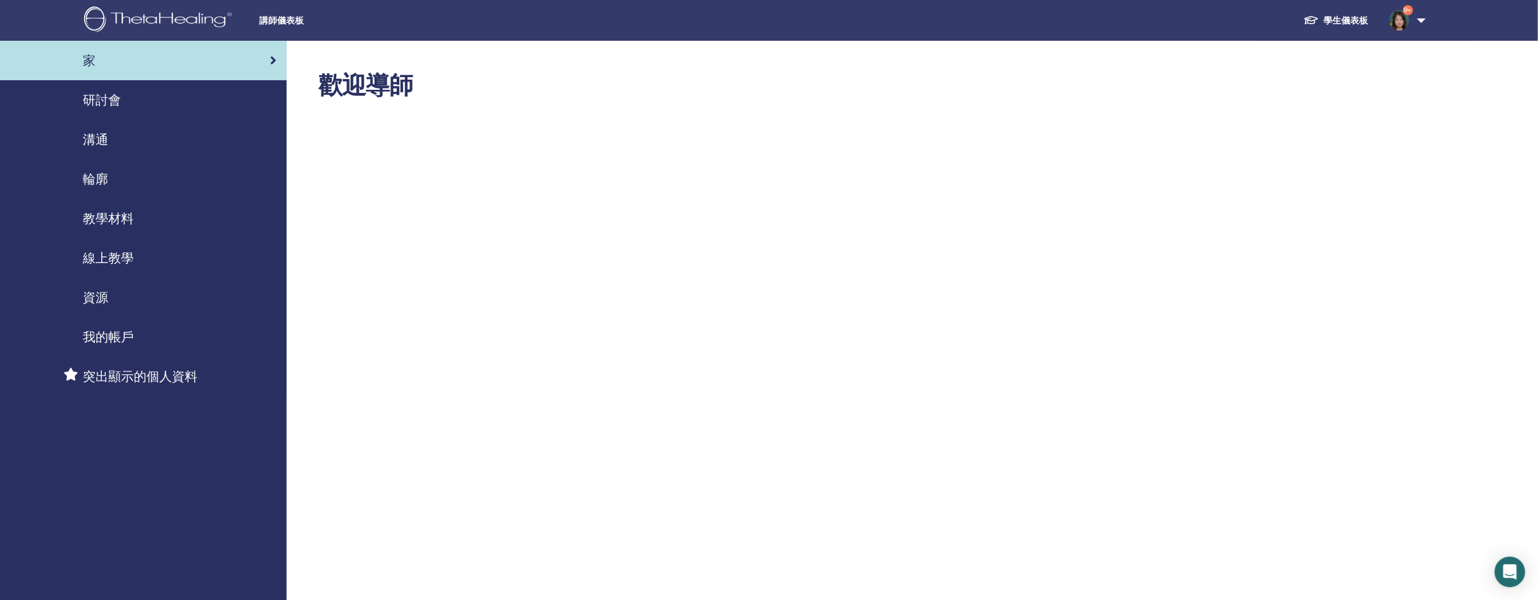
click at [108, 102] on font "研討會" at bounding box center [102, 100] width 38 height 17
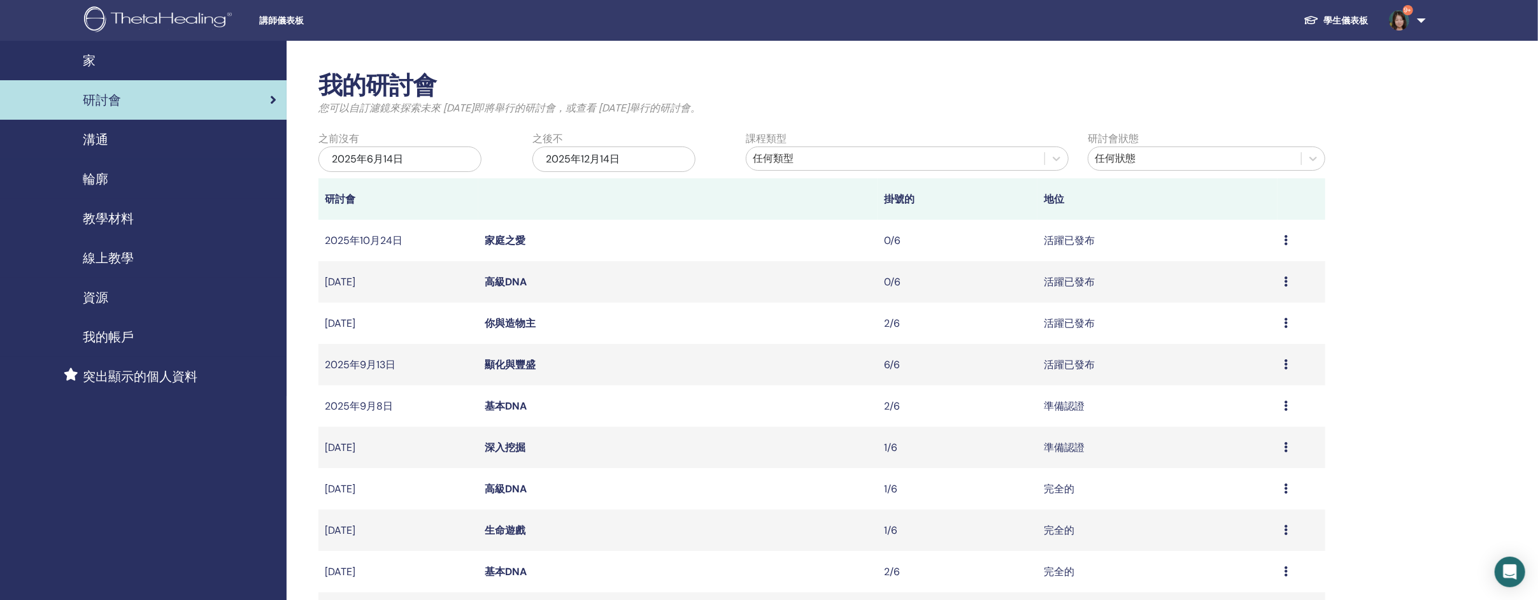
click at [490, 280] on font "高級DNA" at bounding box center [505, 281] width 42 height 13
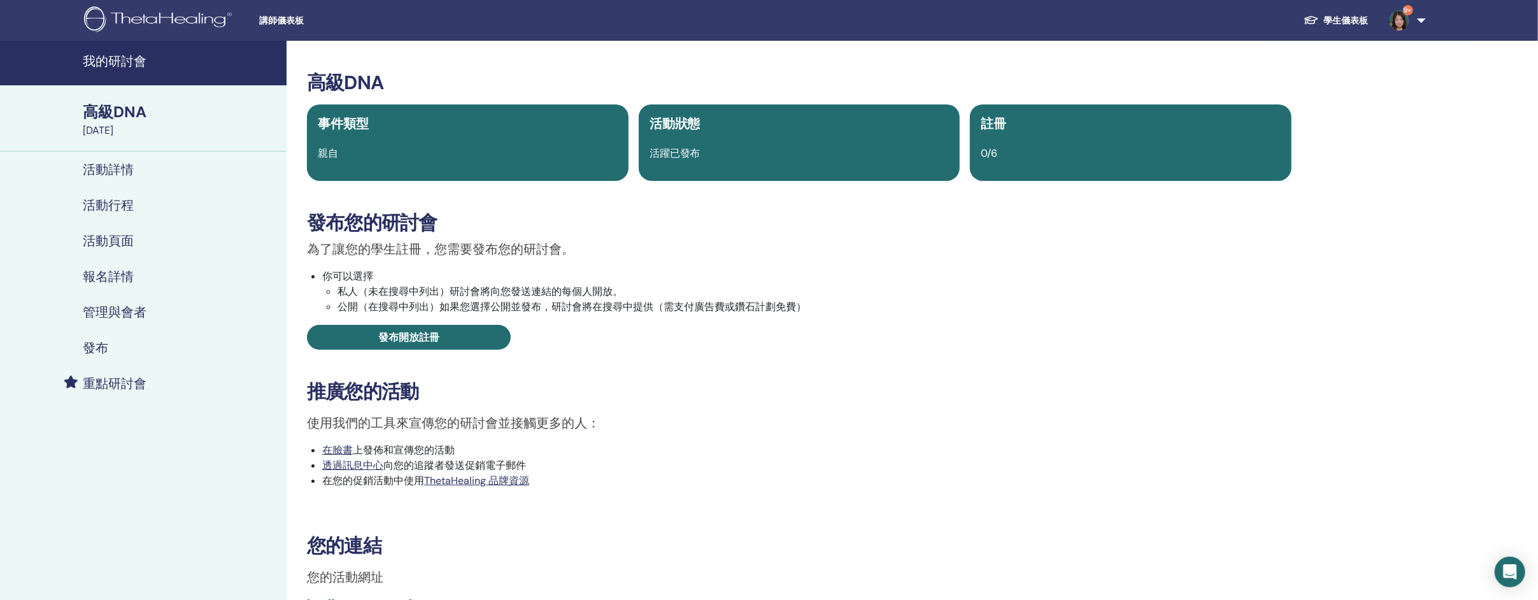
scroll to position [490, 0]
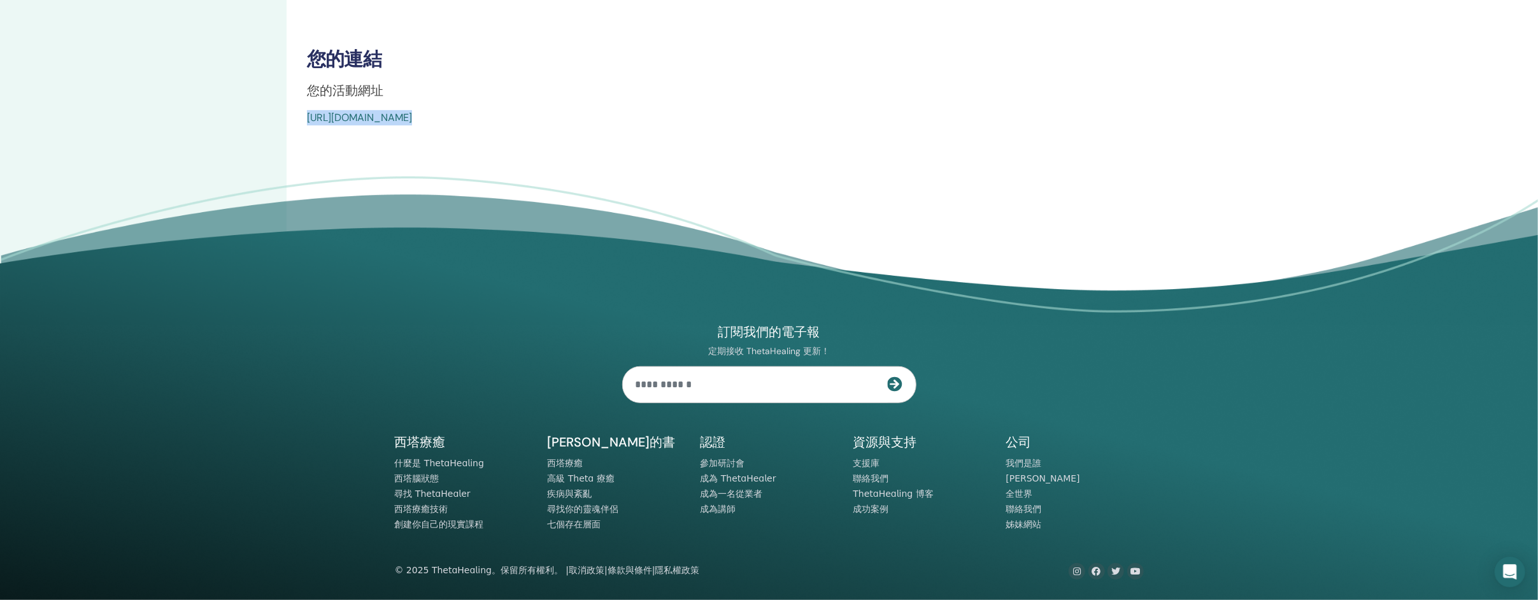
drag, startPoint x: 307, startPoint y: 127, endPoint x: 649, endPoint y: 313, distance: 390.0
copy body "https://www.thetahealing.com/seminar-377070-details.html"
click at [948, 110] on div "https://www.thetahealing.com/seminar-377070-details.html" at bounding box center [717, 117] width 820 height 15
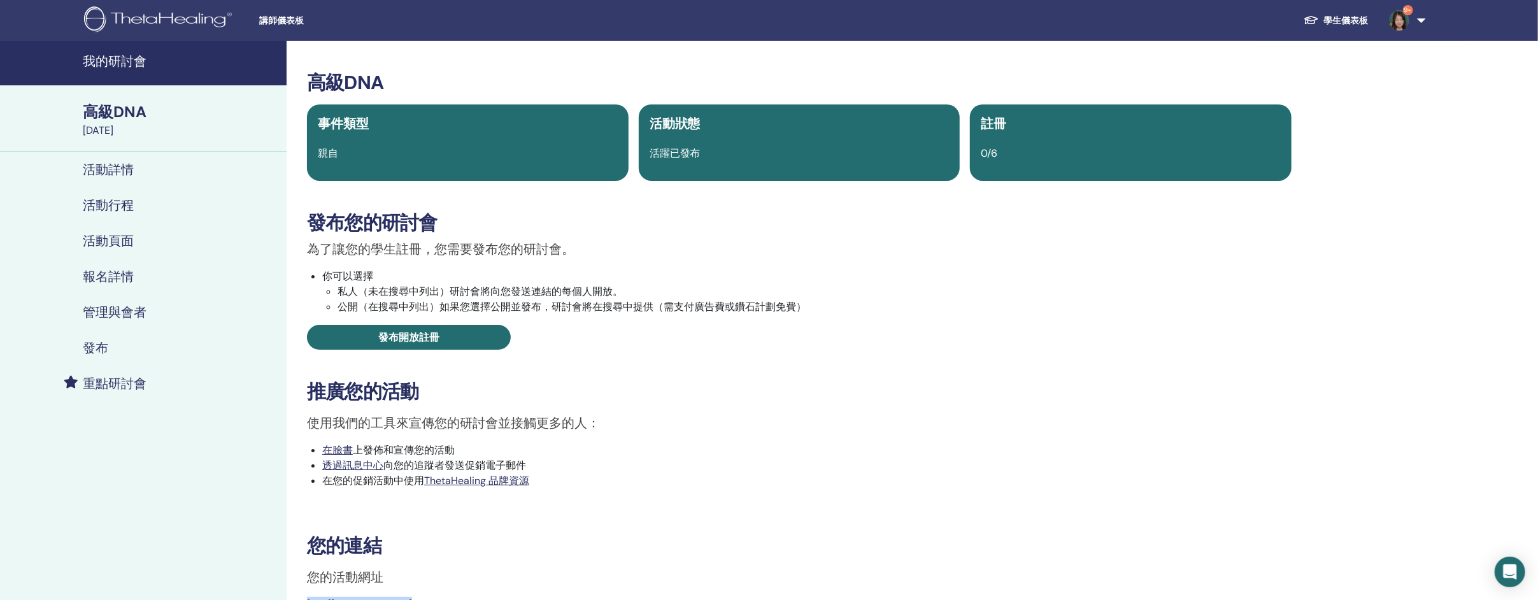
click at [99, 54] on font "我的研討會" at bounding box center [115, 61] width 64 height 17
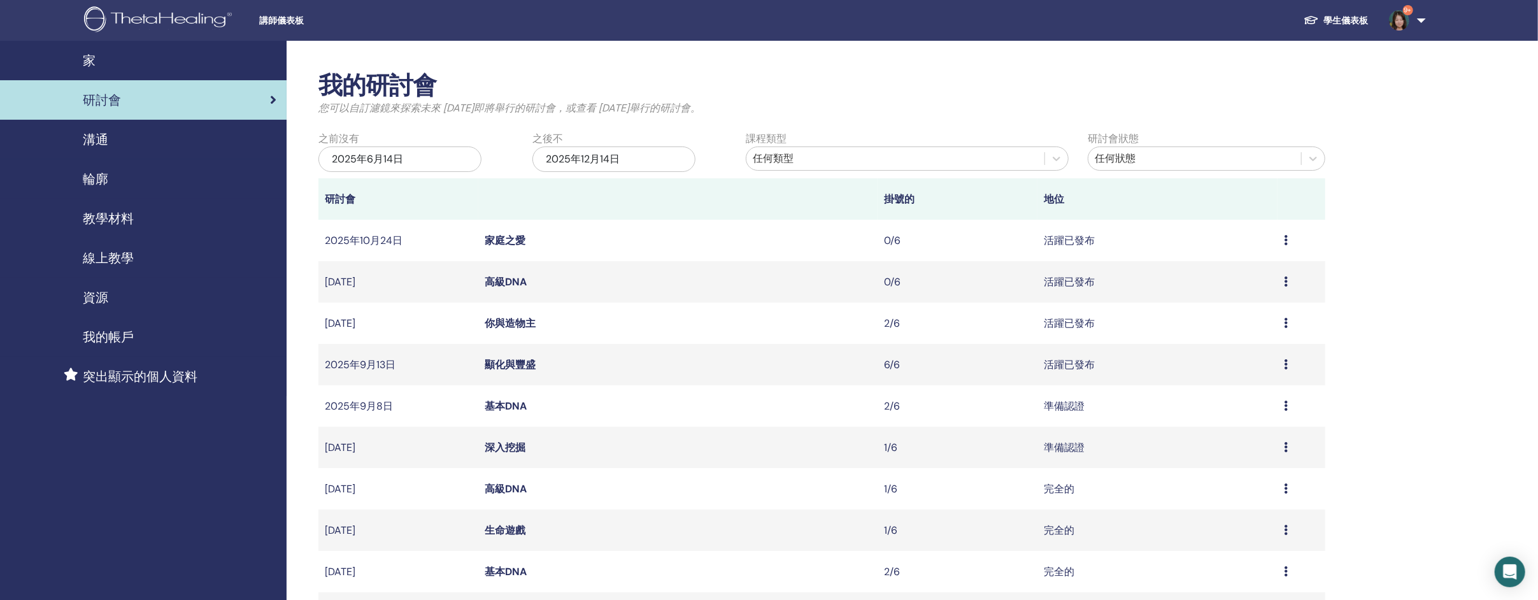
click at [1352, 21] on font "學生儀表板" at bounding box center [1346, 20] width 45 height 11
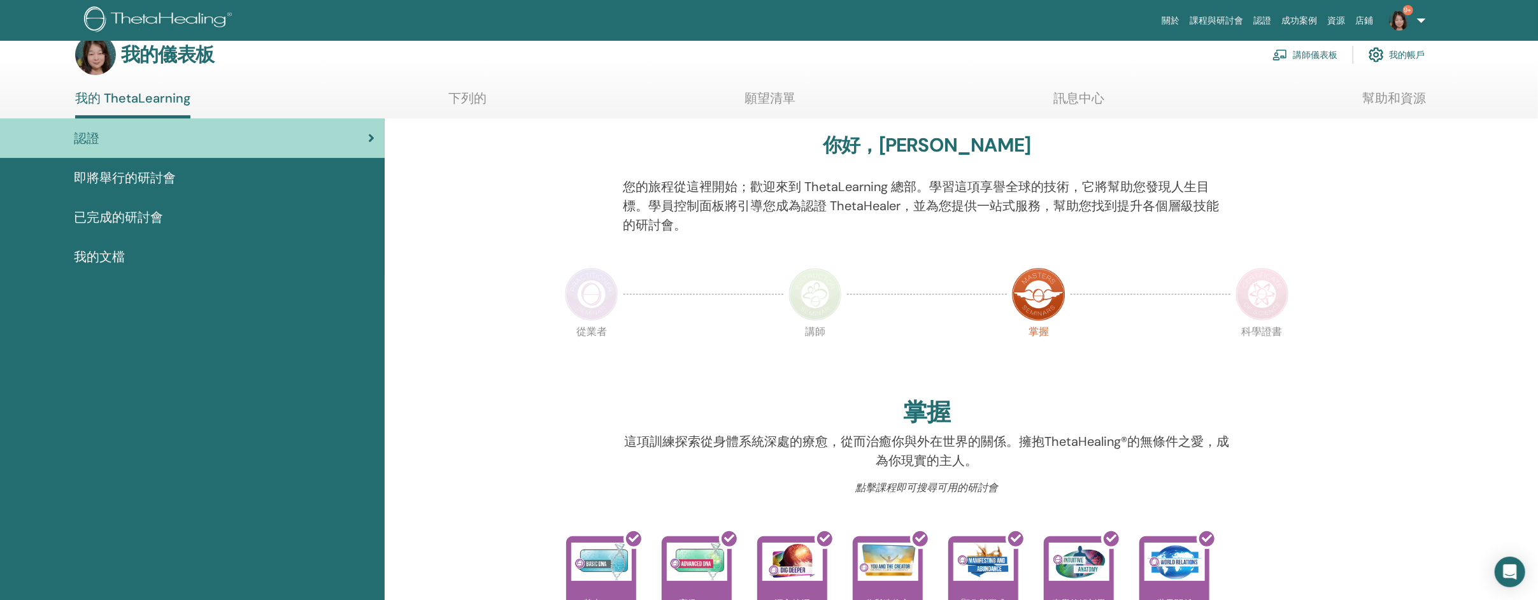
scroll to position [7, 0]
